Goal: Communication & Community: Answer question/provide support

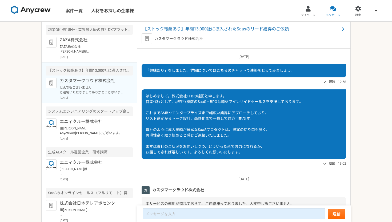
scroll to position [128, 0]
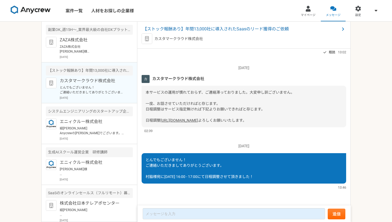
click at [31, 7] on img at bounding box center [31, 10] width 40 height 9
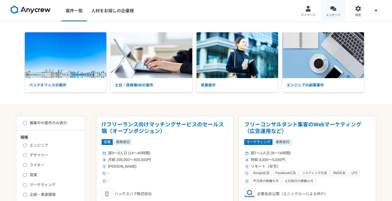
click at [331, 11] on div at bounding box center [333, 9] width 6 height 6
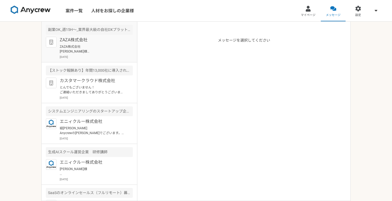
click at [101, 52] on p "ZAZA株式会社 [PERSON_NAME]様 お世話になっております。 株式会社FFBの組田と申します。 このたびはご連絡いただき、誠にありがとうございます…" at bounding box center [93, 49] width 66 height 10
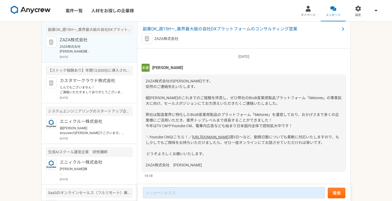
scroll to position [138, 0]
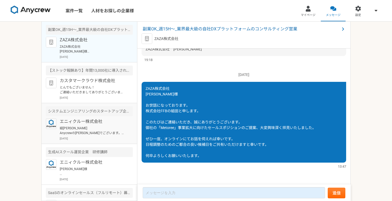
click at [87, 137] on p "[DATE]" at bounding box center [96, 139] width 73 height 4
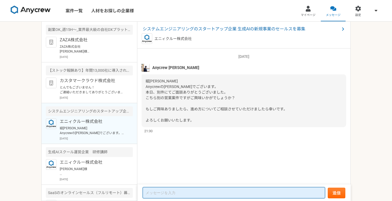
click at [200, 193] on textarea at bounding box center [234, 192] width 182 height 11
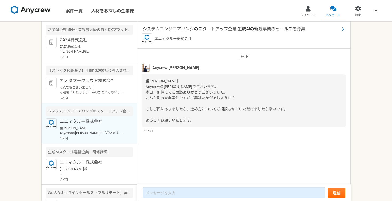
click at [210, 29] on span "システムエンジニアリングのスタートアップ企業 生成AIの新規事業のセールスを募集" at bounding box center [241, 29] width 197 height 6
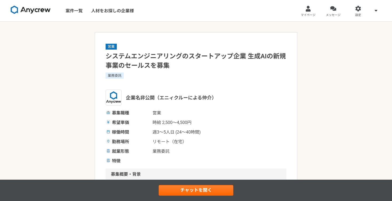
click at [8, 2] on div "案件一覧 人材をお探しの企業様" at bounding box center [71, 10] width 142 height 21
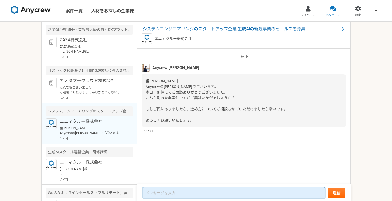
click at [196, 197] on textarea at bounding box center [234, 192] width 182 height 11
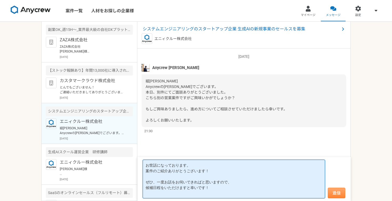
type textarea "お世話になっております。 案件のご紹介ありがとうございます！ ぜひ、一度お話をお伺いできればと思いますので、 候補日程をいただけますと幸いです！"
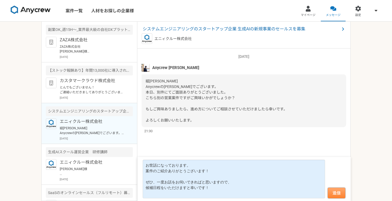
click at [332, 190] on button "送信" at bounding box center [337, 193] width 18 height 11
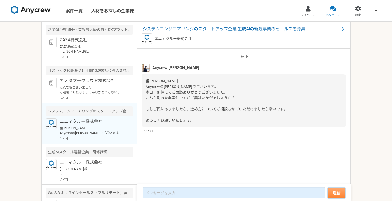
scroll to position [26, 0]
